Goal: Task Accomplishment & Management: Use online tool/utility

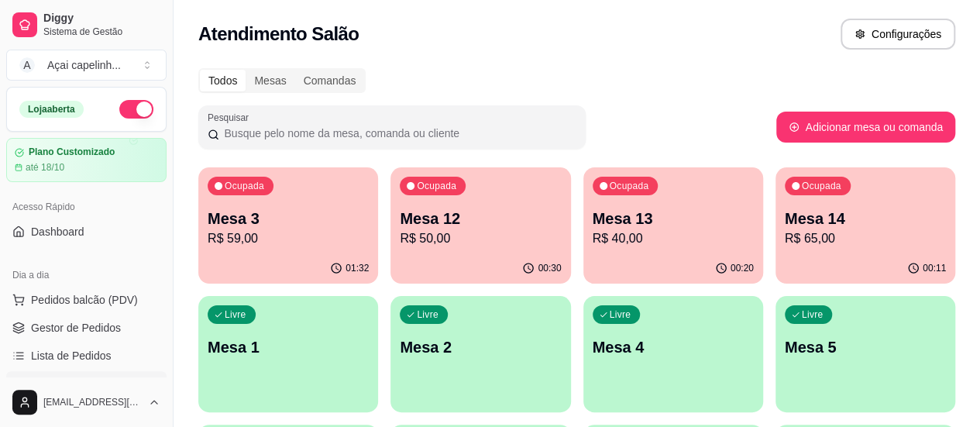
click at [265, 248] on div "Ocupada Mesa 3 R$ 59,00" at bounding box center [288, 210] width 180 height 86
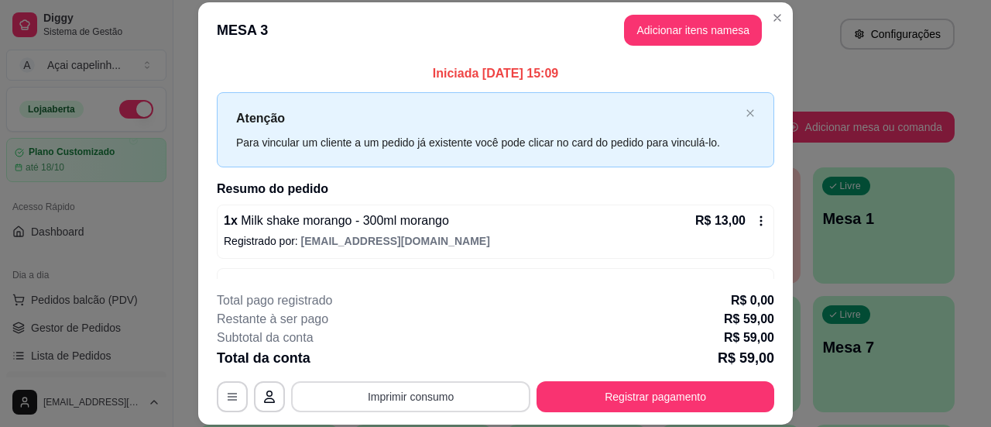
click at [436, 403] on button "Imprimir consumo" at bounding box center [410, 396] width 239 height 31
click at [414, 355] on button "IMPRESSORA" at bounding box center [410, 361] width 108 height 24
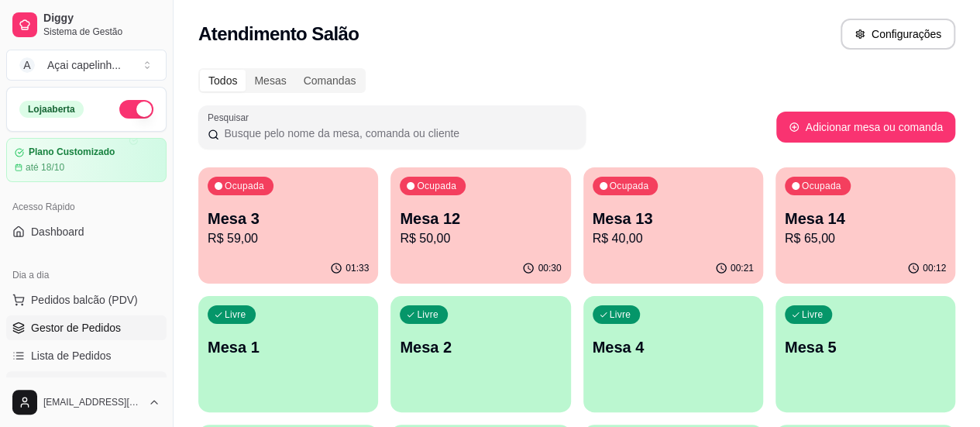
click at [76, 329] on span "Gestor de Pedidos" at bounding box center [76, 327] width 90 height 15
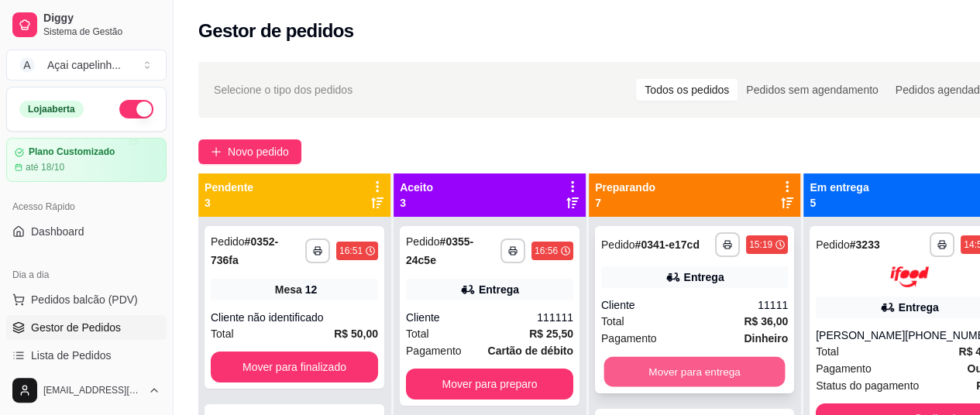
click at [650, 384] on button "Mover para entrega" at bounding box center [694, 372] width 181 height 30
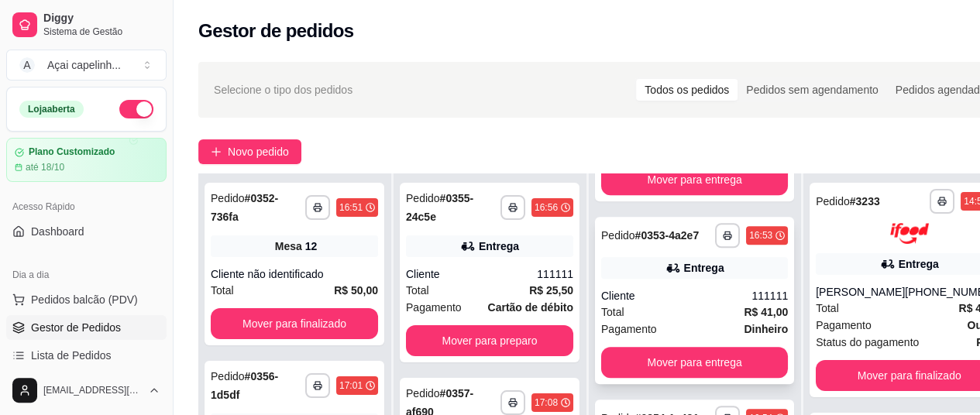
scroll to position [248, 0]
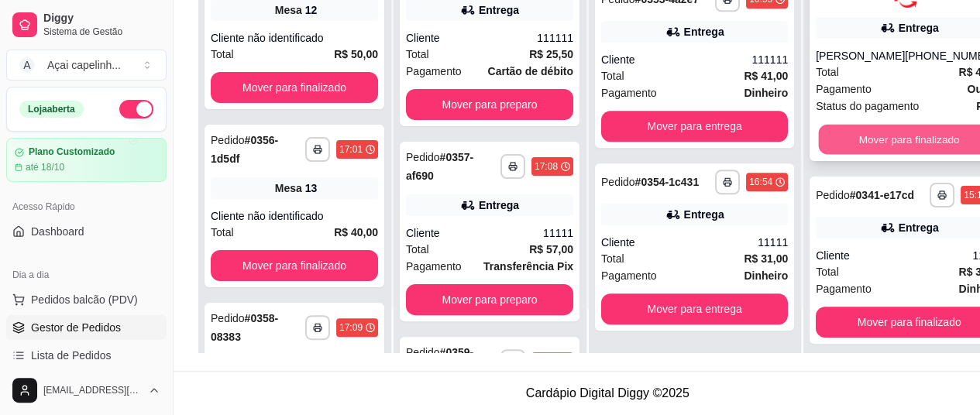
click at [860, 127] on button "Mover para finalizado" at bounding box center [909, 139] width 181 height 30
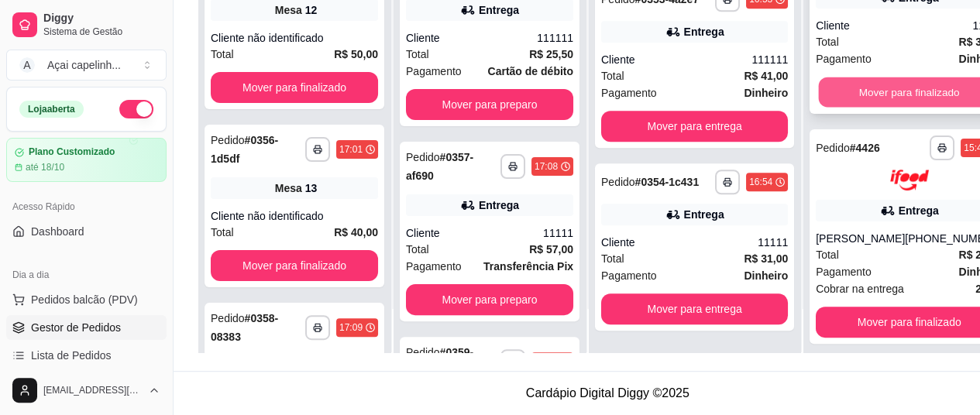
click at [854, 94] on button "Mover para finalizado" at bounding box center [909, 92] width 181 height 30
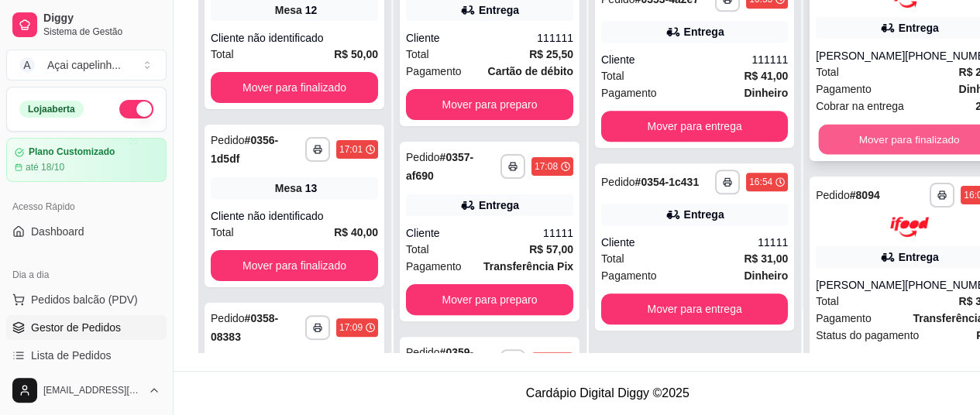
click at [871, 133] on button "Mover para finalizado" at bounding box center [909, 139] width 181 height 30
click at [871, 134] on button "Mover para finalizado" at bounding box center [909, 139] width 181 height 30
click at [871, 134] on button "Mover para finalizado" at bounding box center [909, 139] width 187 height 31
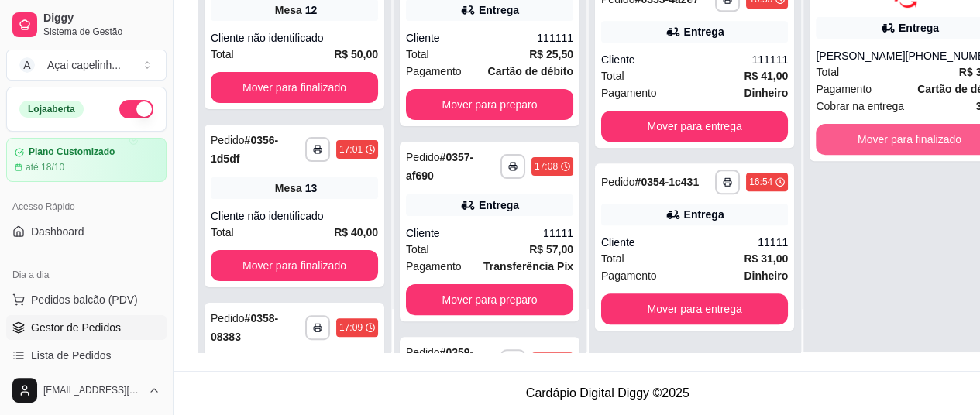
click at [871, 134] on button "Mover para finalizado" at bounding box center [909, 139] width 187 height 31
